Goal: Task Accomplishment & Management: Use online tool/utility

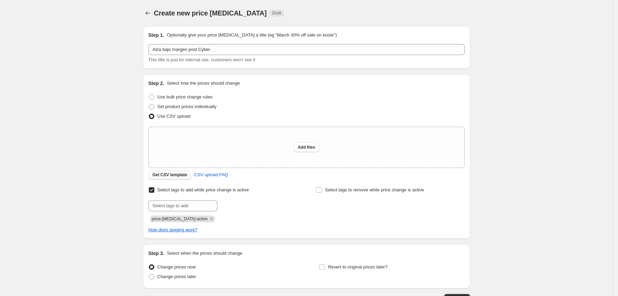
click at [172, 176] on span "Get CSV template" at bounding box center [169, 175] width 35 height 6
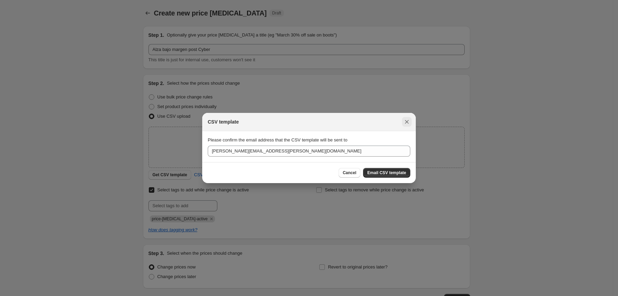
click at [407, 121] on icon "Close" at bounding box center [406, 121] width 7 height 7
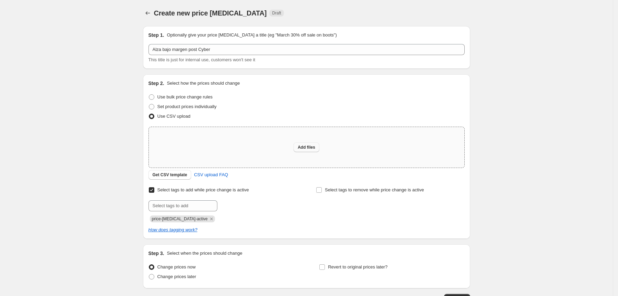
click at [315, 146] on span "Add files" at bounding box center [306, 148] width 18 height 6
type input "C:\fakepath\csv_template_user_24655 (9) - csv_template_user_24655 (9).csv"
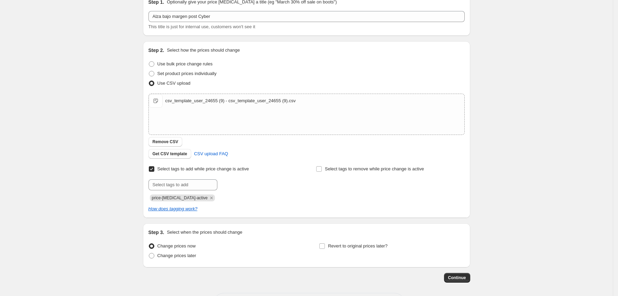
scroll to position [61, 0]
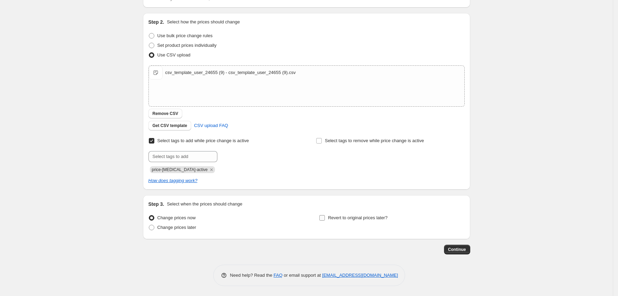
click at [341, 217] on span "Revert to original prices later?" at bounding box center [358, 217] width 60 height 5
click at [325, 217] on input "Revert to original prices later?" at bounding box center [322, 218] width 6 height 6
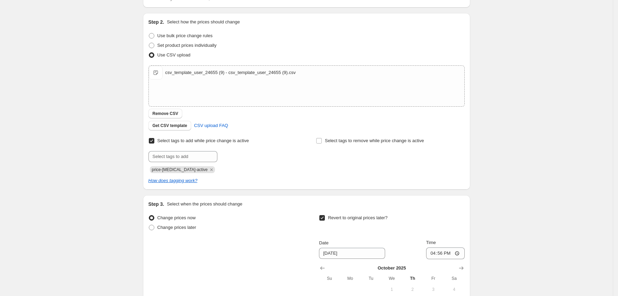
click at [329, 217] on label "Revert to original prices later?" at bounding box center [353, 218] width 68 height 10
click at [325, 217] on input "Revert to original prices later?" at bounding box center [322, 218] width 6 height 6
checkbox input "false"
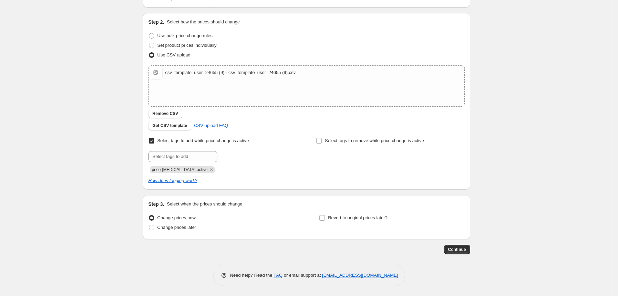
click at [461, 254] on div "Step 1. Optionally give your price change job a title (eg "March 30% off sale o…" at bounding box center [306, 122] width 327 height 327
click at [461, 249] on span "Continue" at bounding box center [457, 250] width 18 height 6
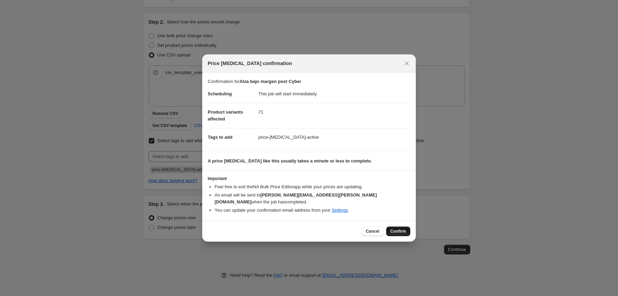
click at [405, 230] on span "Confirm" at bounding box center [398, 232] width 16 height 6
